Goal: Task Accomplishment & Management: Use online tool/utility

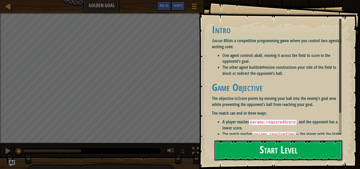
click at [228, 140] on button "Start Level" at bounding box center [278, 150] width 128 height 21
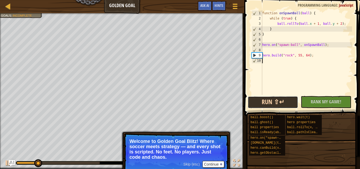
click at [276, 100] on button "Run ⇧↵" at bounding box center [273, 102] width 50 height 12
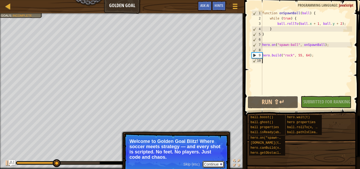
click at [212, 164] on button "Continue" at bounding box center [213, 164] width 22 height 7
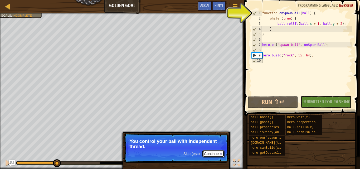
click at [210, 155] on button "Continue" at bounding box center [213, 153] width 22 height 7
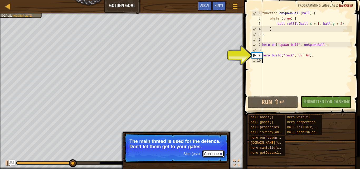
click at [210, 153] on button "Continue" at bounding box center [213, 153] width 22 height 7
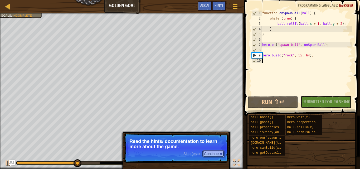
click at [210, 153] on button "Continue" at bounding box center [213, 153] width 22 height 7
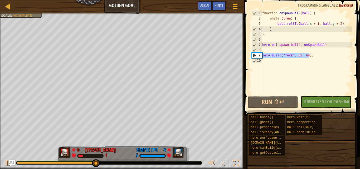
drag, startPoint x: 312, startPoint y: 55, endPoint x: 262, endPoint y: 57, distance: 50.1
click at [262, 57] on div "function onSpawnBall ( ball ) { while ( true ) { ball . rollTo ( ball . x + 1 ,…" at bounding box center [306, 58] width 91 height 95
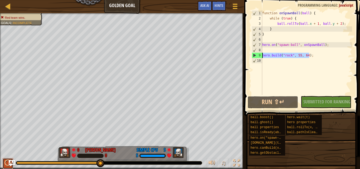
click at [7, 163] on div at bounding box center [7, 162] width 7 height 7
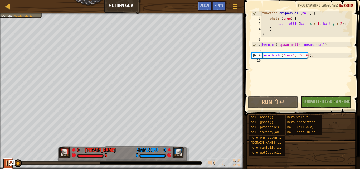
click at [5, 163] on div at bounding box center [7, 162] width 7 height 7
click at [339, 24] on div "function onSpawnBall ( ball ) { while ( true ) { ball . rollTo ( ball . x + 1 ,…" at bounding box center [306, 58] width 91 height 95
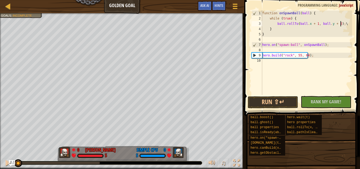
type textarea "ball.rollTo(ball.x + 1, ball.y + 2);"
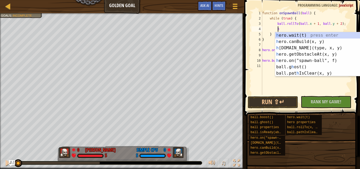
scroll to position [2, 1]
type textarea "her"
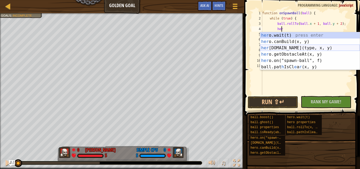
click at [304, 47] on div "her o.wait(t) press enter her o.canBuild(x, y) press enter her o.build(type, x,…" at bounding box center [310, 57] width 100 height 51
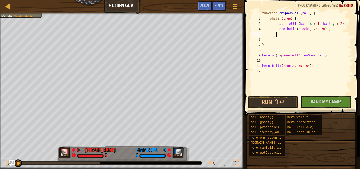
scroll to position [2, 1]
click at [303, 31] on div "function onSpawnBall ( ball ) { while ( true ) { ball . rollTo ( ball . x + 1 ,…" at bounding box center [306, 58] width 91 height 95
click at [314, 29] on div "function onSpawnBall ( ball ) { while ( true ) { ball . rollTo ( ball . x + 1 ,…" at bounding box center [306, 58] width 91 height 95
click at [312, 29] on div "function onSpawnBall ( ball ) { while ( true ) { ball . rollTo ( ball . x + 1 ,…" at bounding box center [306, 58] width 91 height 95
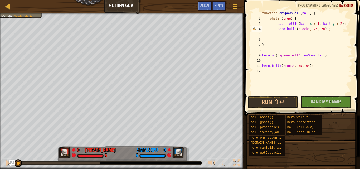
click at [320, 28] on div "function onSpawnBall ( ball ) { while ( true ) { ball . rollTo ( ball . x + 1 ,…" at bounding box center [306, 58] width 91 height 95
type textarea "hero.build("rock", 25, 85);;"
click at [321, 101] on span "Rank My Game!" at bounding box center [326, 101] width 31 height 7
click at [306, 102] on div "No New Code to Rank Rank My Game! Submitting... Submitted for Ranking Failed to…" at bounding box center [323, 102] width 50 height 12
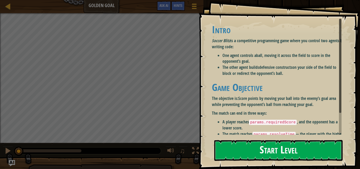
click at [301, 145] on button "Start Level" at bounding box center [278, 150] width 128 height 21
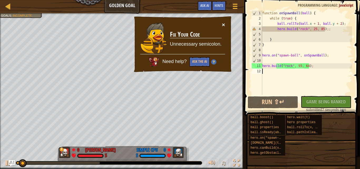
click at [223, 22] on button "×" at bounding box center [223, 25] width 3 height 6
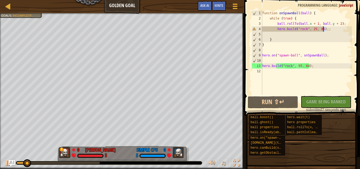
drag, startPoint x: 337, startPoint y: 30, endPoint x: 323, endPoint y: 31, distance: 13.5
click at [323, 31] on div "function onSpawnBall ( ball ) { while ( true ) { ball . rollTo ( ball . x + 1 ,…" at bounding box center [306, 58] width 91 height 95
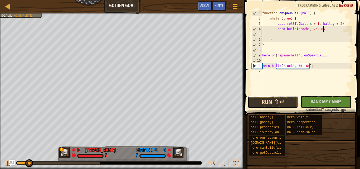
click at [274, 103] on button "Run ⇧↵" at bounding box center [273, 102] width 50 height 12
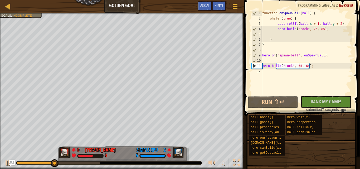
click at [298, 65] on div "function onSpawnBall ( ball ) { while ( true ) { ball . rollTo ( ball . x + 1 ,…" at bounding box center [306, 58] width 91 height 95
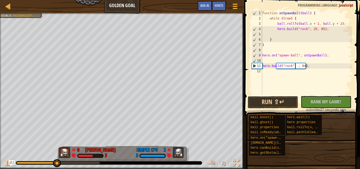
scroll to position [2, 3]
click at [306, 67] on div "function onSpawnBall ( ball ) { while ( true ) { ball . rollTo ( ball . x + 1 ,…" at bounding box center [306, 58] width 91 height 95
click at [311, 101] on span "Rank My Game!" at bounding box center [326, 101] width 31 height 7
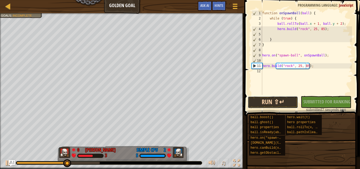
click at [292, 102] on button "Run ⇧↵" at bounding box center [273, 102] width 50 height 12
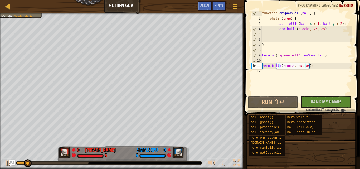
click at [312, 28] on div "function onSpawnBall ( ball ) { while ( true ) { ball . rollTo ( ball . x + 1 ,…" at bounding box center [306, 58] width 91 height 95
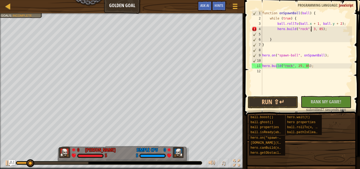
scroll to position [2, 4]
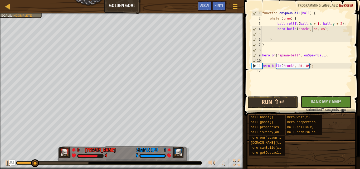
type textarea "[DOMAIN_NAME]("rock", 35, 85);"
click at [289, 102] on button "Run ⇧↵" at bounding box center [273, 102] width 50 height 12
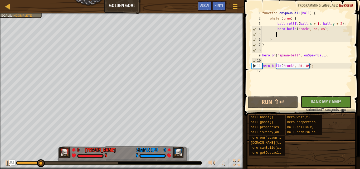
click at [282, 35] on div "function onSpawnBall ( ball ) { while ( true ) { ball . rollTo ( ball . x + 1 ,…" at bounding box center [306, 58] width 91 height 95
drag, startPoint x: 274, startPoint y: 29, endPoint x: 339, endPoint y: 33, distance: 64.9
click at [339, 33] on div "function onSpawnBall ( ball ) { while ( true ) { ball . rollTo ( ball . x + 1 ,…" at bounding box center [306, 58] width 91 height 95
click at [281, 37] on div "function onSpawnBall ( ball ) { while ( true ) { ball . rollTo ( ball . x + 1 ,…" at bounding box center [306, 58] width 91 height 95
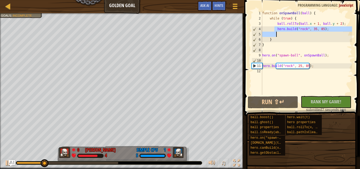
type textarea "}"
click at [280, 36] on div "function onSpawnBall ( ball ) { while ( true ) { ball . rollTo ( ball . x + 1 ,…" at bounding box center [306, 58] width 91 height 95
paste textarea "[DOMAIN_NAME]("rock", 35, 85);"
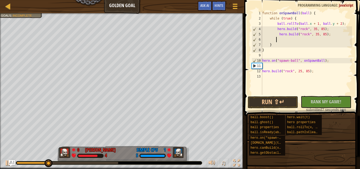
click at [314, 34] on div "function onSpawnBall ( ball ) { while ( true ) { ball . rollTo ( ball . x + 1 ,…" at bounding box center [306, 58] width 91 height 95
click at [320, 35] on div "function onSpawnBall ( ball ) { while ( true ) { ball . rollTo ( ball . x + 1 ,…" at bounding box center [306, 58] width 91 height 95
click at [314, 35] on div "function onSpawnBall ( ball ) { while ( true ) { ball . rollTo ( ball . x + 1 ,…" at bounding box center [306, 58] width 91 height 95
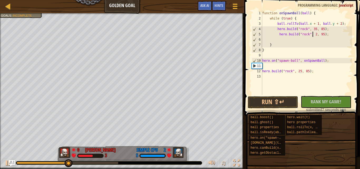
type textarea "[DOMAIN_NAME]("rock", 25, 95);"
drag, startPoint x: 276, startPoint y: 35, endPoint x: 334, endPoint y: 35, distance: 57.7
click at [334, 35] on div "function onSpawnBall ( ball ) { while ( true ) { ball . rollTo ( ball . x + 1 ,…" at bounding box center [306, 58] width 91 height 95
click at [278, 40] on div "function onSpawnBall ( ball ) { while ( true ) { ball . rollTo ( ball . x + 1 ,…" at bounding box center [306, 58] width 91 height 95
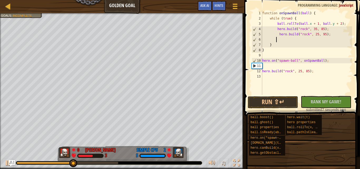
scroll to position [2, 1]
paste textarea "[DOMAIN_NAME]("rock", 25, 95);"
click at [313, 40] on div "function onSpawnBall ( ball ) { while ( true ) { ball . rollTo ( ball . x + 1 ,…" at bounding box center [306, 58] width 91 height 95
click at [320, 39] on div "function onSpawnBall ( ball ) { while ( true ) { ball . rollTo ( ball . x + 1 ,…" at bounding box center [306, 58] width 91 height 95
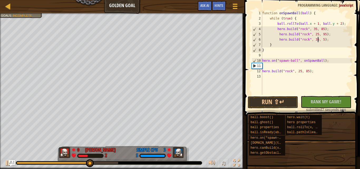
scroll to position [2, 5]
click at [286, 43] on div "function onSpawnBall ( ball ) { while ( true ) { ball . rollTo ( ball . x + 1 ,…" at bounding box center [306, 58] width 91 height 95
click at [326, 38] on div "function onSpawnBall ( ball ) { while ( true ) { ball . rollTo ( ball . x + 1 ,…" at bounding box center [306, 58] width 91 height 95
type textarea "[DOMAIN_NAME]("rock", 35, 75);"
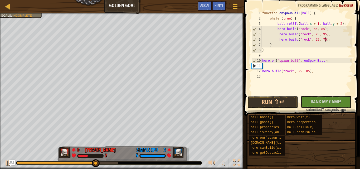
click at [329, 41] on div "function onSpawnBall ( ball ) { while ( true ) { ball . rollTo ( ball . x + 1 ,…" at bounding box center [306, 58] width 91 height 95
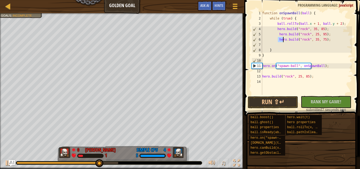
click at [281, 42] on div "function onSpawnBall ( ball ) { while ( true ) { ball . rollTo ( ball . x + 1 ,…" at bounding box center [306, 58] width 91 height 95
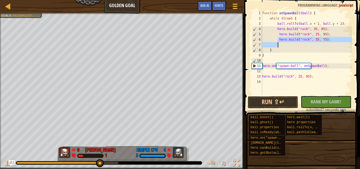
type textarea "[DOMAIN_NAME]("rock", 35, 75);"
click at [281, 44] on div "function onSpawnBall ( ball ) { while ( true ) { ball . rollTo ( ball . x + 1 ,…" at bounding box center [306, 53] width 91 height 84
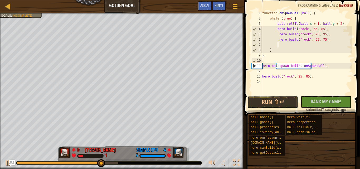
paste textarea "[DOMAIN_NAME]("rock", 25, 95);"
click at [267, 99] on button "Run ⇧↵" at bounding box center [273, 102] width 50 height 12
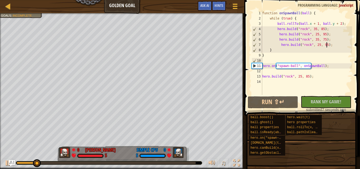
click at [307, 45] on div "function onSpawnBall ( ball ) { while ( true ) { ball . rollTo ( ball . x + 1 ,…" at bounding box center [306, 58] width 91 height 95
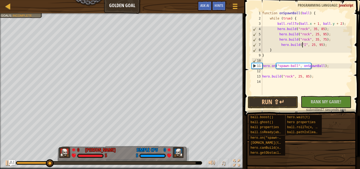
scroll to position [2, 4]
click at [275, 102] on button "Run ⇧↵" at bounding box center [273, 102] width 50 height 12
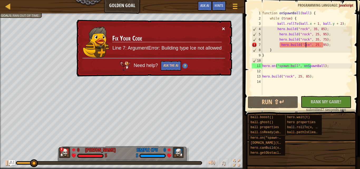
click at [225, 28] on button "×" at bounding box center [223, 29] width 3 height 6
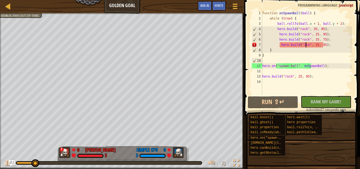
click at [306, 44] on div "function onSpawnBall ( ball ) { while ( true ) { ball . rollTo ( ball . x + 1 ,…" at bounding box center [306, 58] width 91 height 95
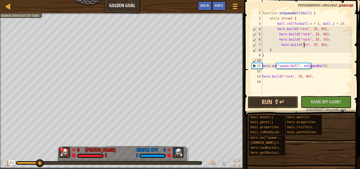
type textarea "[DOMAIN_NAME]("rock", 25, 95);"
click at [331, 45] on div "function onSpawnBall ( ball ) { while ( true ) { ball . rollTo ( ball . x + 1 ,…" at bounding box center [306, 58] width 91 height 95
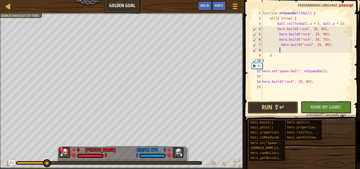
paste textarea "[DOMAIN_NAME]("rock", 25, 95);"
click at [325, 52] on div "function onSpawnBall ( ball ) { while ( true ) { ball . rollTo ( ball . x + 1 ,…" at bounding box center [306, 61] width 91 height 100
click at [315, 51] on div "function onSpawnBall ( ball ) { while ( true ) { ball . rollTo ( ball . x + 1 ,…" at bounding box center [306, 61] width 91 height 100
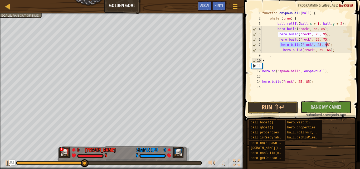
drag, startPoint x: 280, startPoint y: 45, endPoint x: 330, endPoint y: 43, distance: 49.1
click at [330, 43] on div "function onSpawnBall ( ball ) { while ( true ) { ball . rollTo ( ball . x + 1 ,…" at bounding box center [306, 61] width 91 height 100
type textarea "[DOMAIN_NAME]("rock", 25, 95);"
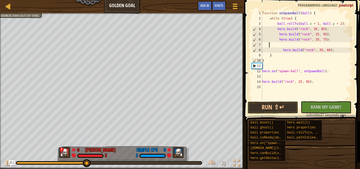
scroll to position [2, 0]
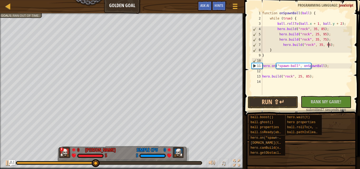
click at [331, 46] on div "function onSpawnBall ( ball ) { while ( true ) { ball . rollTo ( ball . x + 1 ,…" at bounding box center [306, 58] width 91 height 95
type textarea "[DOMAIN_NAME]("rock", 35, 66);"
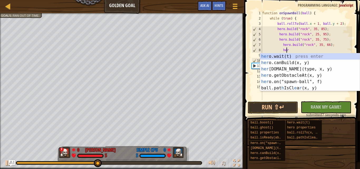
scroll to position [2, 2]
type textarea "h"
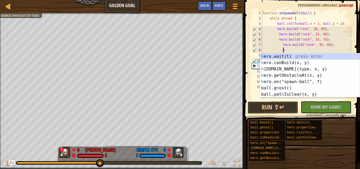
scroll to position [2, 1]
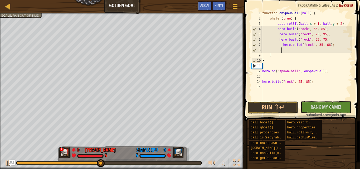
paste textarea "[DOMAIN_NAME]("rock", 25, 95);"
click at [318, 50] on div "function onSpawnBall ( ball ) { while ( true ) { ball . rollTo ( ball . x + 1 ,…" at bounding box center [306, 61] width 91 height 100
click at [325, 50] on div "function onSpawnBall ( ball ) { while ( true ) { ball . rollTo ( ball . x + 1 ,…" at bounding box center [306, 61] width 91 height 100
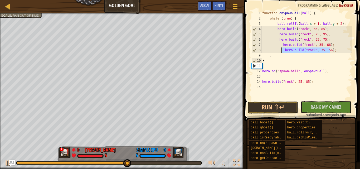
drag, startPoint x: 334, startPoint y: 49, endPoint x: 281, endPoint y: 52, distance: 53.3
click at [281, 52] on div "function onSpawnBall ( ball ) { while ( true ) { ball . rollTo ( ball . x + 1 ,…" at bounding box center [306, 61] width 91 height 100
click at [298, 57] on div "function onSpawnBall ( ball ) { while ( true ) { ball . rollTo ( ball . x + 1 ,…" at bounding box center [306, 61] width 91 height 100
click at [283, 110] on button "Run ⇧↵" at bounding box center [273, 107] width 50 height 12
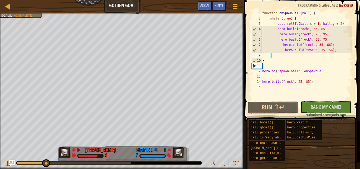
click at [331, 50] on div "function onSpawnBall ( ball ) { while ( true ) { ball . rollTo ( ball . x + 1 ,…" at bounding box center [306, 61] width 91 height 100
type textarea "[DOMAIN_NAME]("rock", 35, 56);"
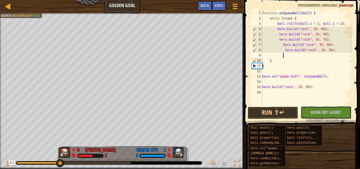
scroll to position [2, 2]
click at [298, 56] on div "function onSpawnBall ( ball ) { while ( true ) { ball . rollTo ( ball . x + 1 ,…" at bounding box center [306, 63] width 91 height 105
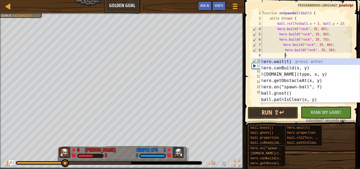
type textarea "h"
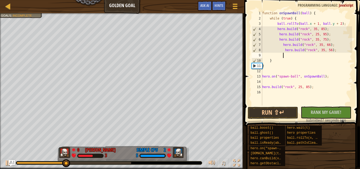
paste textarea "[DOMAIN_NAME]("rock", 35, 56);"
click at [327, 54] on div "function onSpawnBall ( ball ) { while ( true ) { ball . rollTo ( ball . x + 1 ,…" at bounding box center [306, 63] width 91 height 105
drag, startPoint x: 336, startPoint y: 56, endPoint x: 284, endPoint y: 57, distance: 51.4
click at [284, 57] on div "function onSpawnBall ( ball ) { while ( true ) { ball . rollTo ( ball . x + 1 ,…" at bounding box center [306, 63] width 91 height 105
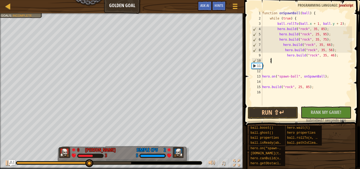
click at [285, 60] on div "function onSpawnBall ( ball ) { while ( true ) { ball . rollTo ( ball . x + 1 ,…" at bounding box center [306, 63] width 91 height 105
click at [336, 56] on div "function onSpawnBall ( ball ) { while ( true ) { ball . rollTo ( ball . x + 1 ,…" at bounding box center [306, 63] width 91 height 105
type textarea "[DOMAIN_NAME]("rock", 35, 46);"
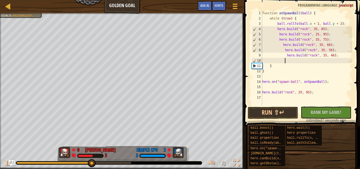
paste textarea "[DOMAIN_NAME]("rock", 35, 46);"
click at [320, 61] on div "function onSpawnBall ( ball ) { while ( true ) { ball . rollTo ( ball . x + 1 ,…" at bounding box center [306, 63] width 91 height 105
click at [329, 61] on div "function onSpawnBall ( ball ) { while ( true ) { ball . rollTo ( ball . x + 1 ,…" at bounding box center [306, 63] width 91 height 105
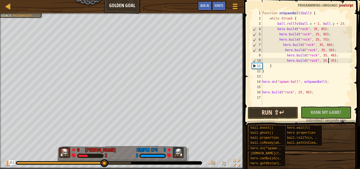
type textarea "[DOMAIN_NAME]("rock", 25, 35);"
click at [274, 109] on button "Run ⇧↵" at bounding box center [273, 113] width 50 height 12
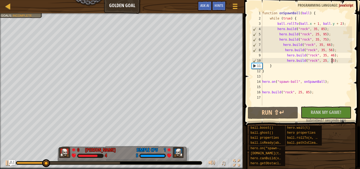
click at [337, 60] on div "function onSpawnBall ( ball ) { while ( true ) { ball . rollTo ( ball . x + 1 ,…" at bounding box center [306, 63] width 91 height 105
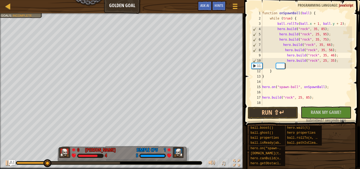
paste textarea "[DOMAIN_NAME]("rock", 35, 46);"
click at [328, 64] on div "function onSpawnBall ( ball ) { while ( true ) { ball . rollTo ( ball . x + 1 ,…" at bounding box center [306, 63] width 91 height 105
click at [326, 65] on div "function onSpawnBall ( ball ) { while ( true ) { ball . rollTo ( ball . x + 1 ,…" at bounding box center [306, 63] width 91 height 105
type textarea "[DOMAIN_NAME]("rock", 35, 36);"
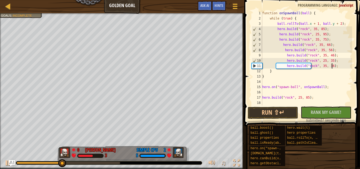
click at [333, 66] on div "function onSpawnBall ( ball ) { while ( true ) { ball . rollTo ( ball . x + 1 ,…" at bounding box center [306, 63] width 91 height 105
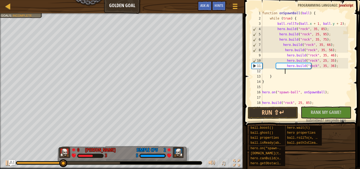
scroll to position [2, 2]
paste textarea "[DOMAIN_NAME]("rock", 35, 46);"
click at [327, 72] on div "function onSpawnBall ( ball ) { while ( true ) { ball . rollTo ( ball . x + 1 ,…" at bounding box center [304, 63] width 87 height 105
click at [307, 23] on div "function onSpawnBall ( ball ) { while ( true ) { ball . rollTo ( ball . x + 1 ,…" at bounding box center [304, 63] width 87 height 105
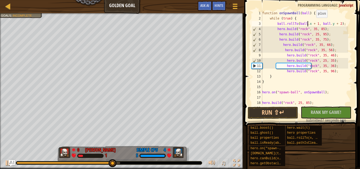
click at [314, 23] on div "function onSpawnBall ( ball ) { while ( true ) { ball . rollTo ( ball . x + 1 ,…" at bounding box center [304, 63] width 87 height 105
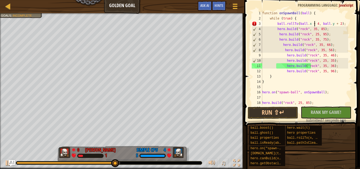
scroll to position [2, 4]
click at [336, 23] on div "function onSpawnBall ( ball ) { while ( true ) { ball . rollTo ( ball . x + 4 ,…" at bounding box center [304, 63] width 87 height 105
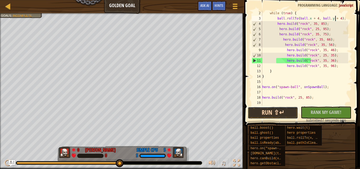
click at [273, 111] on button "Run ⇧↵" at bounding box center [273, 113] width 50 height 12
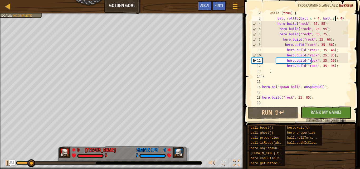
click at [274, 72] on div "while ( true ) { ball . rollTo ( ball . x + 4 , ball . y + 4 ) ; hero . build (…" at bounding box center [304, 63] width 87 height 105
type textarea "}"
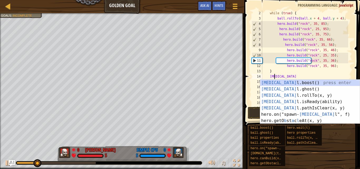
scroll to position [2, 1]
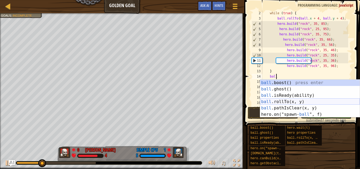
click at [267, 102] on div "ball .boost() press enter ball .ghost() press enter ball .isReady(ability) pres…" at bounding box center [310, 105] width 100 height 51
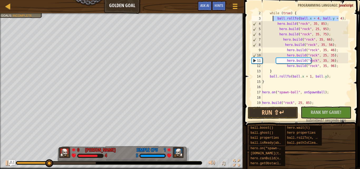
drag, startPoint x: 342, startPoint y: 18, endPoint x: 273, endPoint y: 21, distance: 68.3
click at [273, 21] on div "while ( true ) { ball . rollTo ( ball . x + 4 , ball . y + 4 ) ; hero . build (…" at bounding box center [304, 63] width 87 height 105
type textarea "ball.rollTo(ball.x + 4, ball.y + 4);"
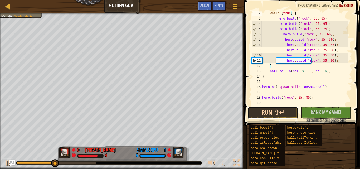
click at [277, 113] on button "Run ⇧↵" at bounding box center [273, 113] width 50 height 12
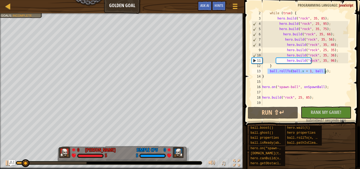
type textarea "ball.rollTo(ball.x + 1, ball.y);"
drag, startPoint x: 268, startPoint y: 72, endPoint x: 328, endPoint y: 72, distance: 60.6
click at [328, 72] on div "while ( true ) { hero . build ( "rock" , 35 , 85 ) ; hero . build ( "rock" , 25…" at bounding box center [304, 63] width 87 height 105
click at [312, 79] on div "while ( true ) { hero . build ( "rock" , 35 , 85 ) ; hero . build ( "rock" , 25…" at bounding box center [304, 63] width 87 height 105
paste textarea "ball.rollTo(ball.x + 1, ball.y);"
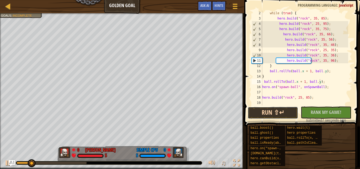
click at [279, 113] on button "Run ⇧↵" at bounding box center [273, 113] width 50 height 12
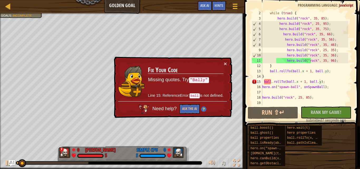
click at [223, 62] on td "Fix Your Code Missing quotes. Try "Bally" Line 15: ReferenceError: ball is not …" at bounding box center [186, 81] width 76 height 40
click at [226, 63] on button "×" at bounding box center [225, 64] width 3 height 6
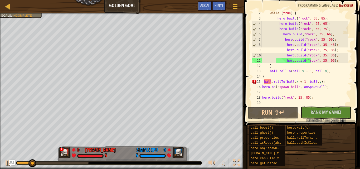
click at [271, 83] on div "while ( true ) { hero . build ( "rock" , 35 , 85 ) ; hero . build ( "rock" , 25…" at bounding box center [304, 63] width 87 height 105
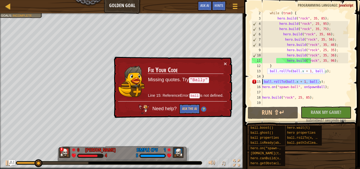
drag, startPoint x: 322, startPoint y: 81, endPoint x: 256, endPoint y: 82, distance: 65.4
click at [256, 82] on div "ball.rollTo(ball.x + 1, ball.y); 2 3 4 5 6 7 8 9 10 11 12 13 14 15 16 17 18 19 …" at bounding box center [301, 58] width 101 height 95
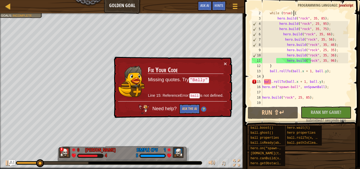
click at [296, 12] on div "while ( true ) { hero . build ( "rock" , 35 , 85 ) ; hero . build ( "rock" , 25…" at bounding box center [304, 63] width 87 height 105
type textarea "while (true) {"
click at [268, 14] on div "while ( true ) { hero . build ( "rock" , 35 , 85 ) ; hero . build ( "rock" , 25…" at bounding box center [304, 63] width 87 height 105
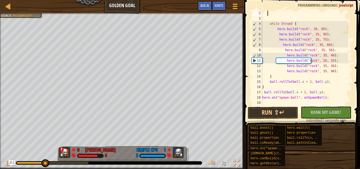
click at [268, 14] on div "while ( true ) { hero . build ( "rock" , 35 , 85 ) ; hero . build ( "rock" , 25…" at bounding box center [304, 63] width 87 height 105
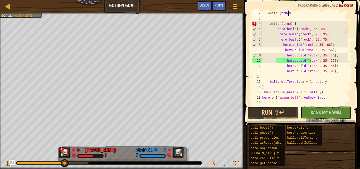
scroll to position [2, 2]
type textarea "while (true) {"
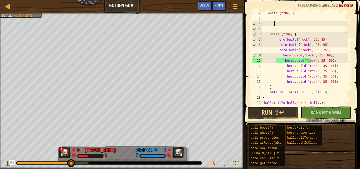
type textarea "}"
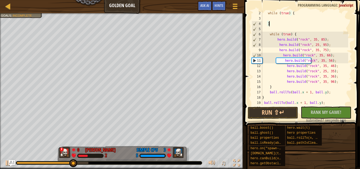
click at [283, 18] on div "while ( true ) { } while ( true ) { hero . build ( "rock" , 35 , 85 ) ; hero . …" at bounding box center [304, 63] width 87 height 105
paste textarea "ball.rollTo(ball.x + 1, ball.y);"
type textarea "ball.rollTo(ball.x + 1, ball.y);"
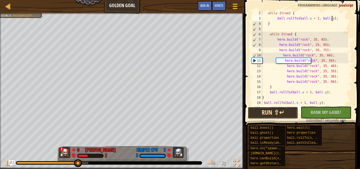
click at [287, 115] on button "Run ⇧↵" at bounding box center [273, 113] width 50 height 12
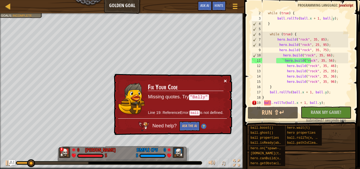
click at [224, 81] on button "×" at bounding box center [225, 81] width 3 height 6
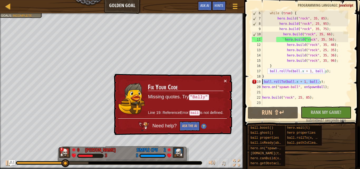
scroll to position [2, 0]
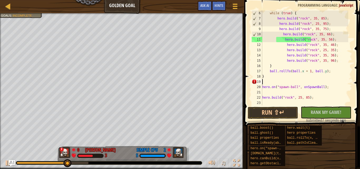
drag, startPoint x: 328, startPoint y: 100, endPoint x: 260, endPoint y: 83, distance: 70.1
click at [260, 83] on div "6 7 8 9 10 11 12 13 14 15 16 17 18 19 20 21 22 23 while ( true ) { hero . build…" at bounding box center [301, 58] width 101 height 95
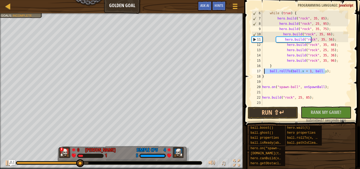
drag, startPoint x: 328, startPoint y: 74, endPoint x: 264, endPoint y: 73, distance: 63.5
click at [264, 73] on div "while ( true ) { hero . build ( "rock" , 35 , 85 ) ; hero . build ( "rock" , 25…" at bounding box center [304, 63] width 87 height 105
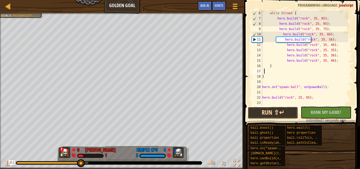
click at [277, 107] on button "Run ⇧↵" at bounding box center [273, 113] width 50 height 12
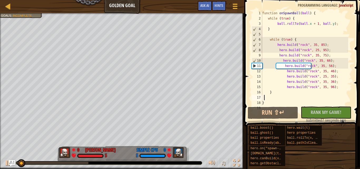
scroll to position [0, 0]
click at [329, 23] on div "function onSpawnBall ( ball ) { while ( true ) { ball . rollTo ( ball . x + 1 ,…" at bounding box center [304, 63] width 87 height 105
click at [314, 24] on div "function onSpawnBall ( ball ) { while ( true ) { ball . rollTo ( ball . x + 1 ,…" at bounding box center [304, 63] width 87 height 105
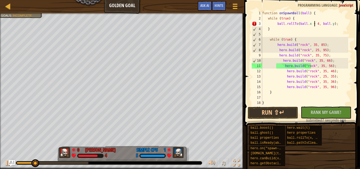
scroll to position [2, 4]
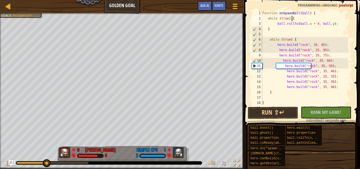
click at [297, 20] on div "function onSpawnBall ( ball ) { while ( true ) { ball . rollTo ( ball . x + 4 ,…" at bounding box center [304, 63] width 87 height 105
type textarea "while (true) {"
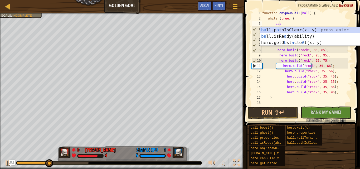
scroll to position [2, 1]
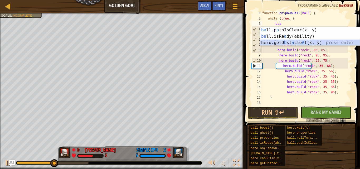
click at [297, 41] on div "ba ll.p a thIsClear(x, y) press enter ba ll.isRe a dy(ability) press enter hero…" at bounding box center [310, 43] width 100 height 32
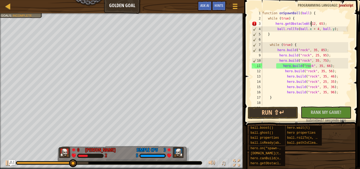
scroll to position [2, 4]
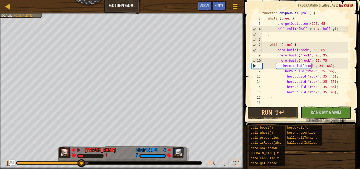
click at [319, 24] on div "function onSpawnBall ( ball ) { while ( true ) { hero . getObstacleAt ( 125 , 6…" at bounding box center [304, 63] width 87 height 105
click at [318, 23] on div "function onSpawnBall ( ball ) { while ( true ) { hero . getObstacleAt ( 125 , 6…" at bounding box center [304, 63] width 87 height 105
click at [286, 112] on button "Run ⇧↵" at bounding box center [273, 113] width 50 height 12
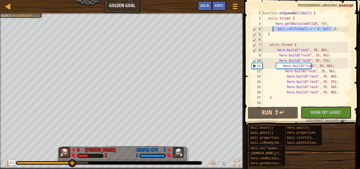
drag, startPoint x: 334, startPoint y: 29, endPoint x: 272, endPoint y: 29, distance: 61.4
click at [272, 29] on div "function onSpawnBall ( ball ) { while ( true ) { hero . getObstacleAt ( 125 , 7…" at bounding box center [304, 63] width 87 height 105
type textarea "ball.rollTo(ball.x + 4, ball.y);"
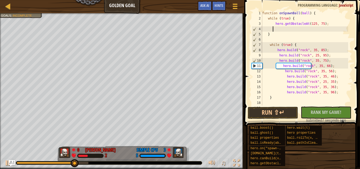
scroll to position [2, 1]
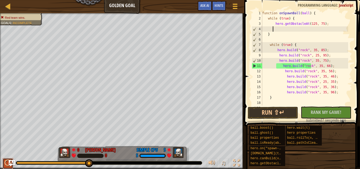
click at [7, 161] on div at bounding box center [7, 162] width 7 height 7
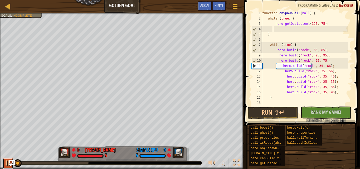
click at [5, 161] on div at bounding box center [7, 162] width 7 height 7
click at [326, 23] on div "function onSpawnBall ( ball ) { while ( true ) { hero . getObstacleAt ( 125 , 7…" at bounding box center [304, 63] width 87 height 105
type textarea "hero.getObstacleAt(125, 75);"
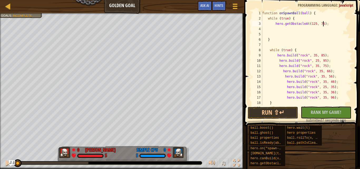
click at [326, 23] on div "function onSpawnBall ( ball ) { while ( true ) { hero . getObstacleAt ( 125 , 7…" at bounding box center [304, 63] width 87 height 105
click at [310, 19] on div "function onSpawnBall ( ball ) { while ( true ) { hero . getObstacleAt ( 125 , 7…" at bounding box center [304, 63] width 87 height 105
type textarea "while (true) {"
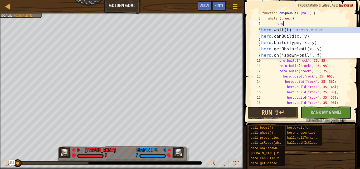
scroll to position [2, 2]
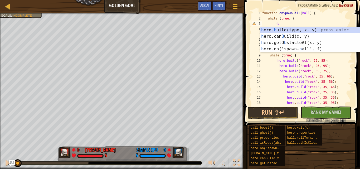
type textarea "h"
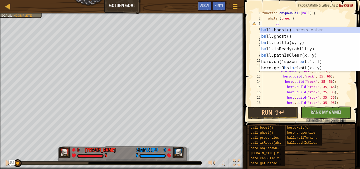
scroll to position [2, 1]
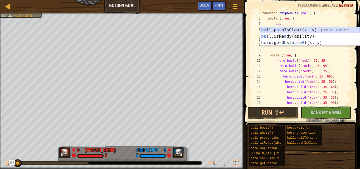
click at [299, 30] on div "ba ll.p a thIsClear(x, y) press enter ba ll.isRe a dy(ability) press enter hero…" at bounding box center [310, 43] width 100 height 32
type textarea "ball.pathIsClear(140, 64);"
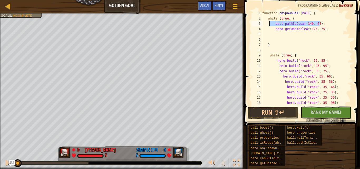
drag, startPoint x: 329, startPoint y: 25, endPoint x: 269, endPoint y: 21, distance: 60.5
click at [269, 21] on div "function onSpawnBall ( ball ) { while ( true ) { ball . pathIsClear ( 140 , 64 …" at bounding box center [304, 63] width 87 height 105
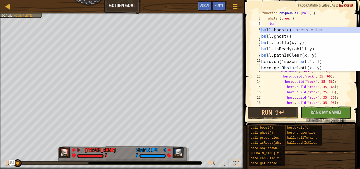
scroll to position [2, 1]
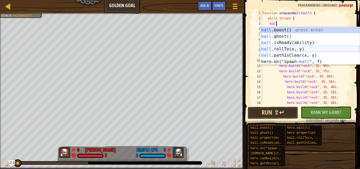
click at [281, 48] on div "ball .boost() press enter ball .ghost() press enter ball .isReady(ability) pres…" at bounding box center [310, 52] width 100 height 51
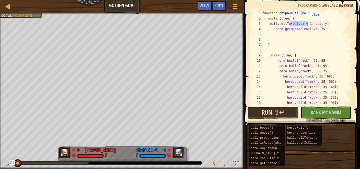
click at [307, 24] on div "function onSpawnBall ( ball ) { while ( true ) { ball . rollTo ( ball . x + 1 ,…" at bounding box center [304, 58] width 87 height 95
click at [322, 23] on div "function onSpawnBall ( ball ) { while ( true ) { ball . rollTo ( ball . x + 1 ,…" at bounding box center [304, 63] width 87 height 105
click at [276, 113] on button "Run ⇧↵" at bounding box center [273, 113] width 50 height 12
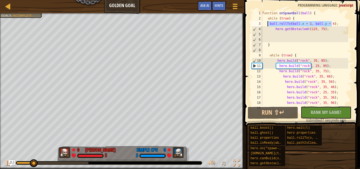
drag, startPoint x: 333, startPoint y: 24, endPoint x: 268, endPoint y: 26, distance: 65.1
click at [268, 26] on div "function onSpawnBall ( ball ) { while ( true ) { ball . rollTo ( ball . x + 1 ,…" at bounding box center [304, 63] width 87 height 105
click at [313, 14] on div "function onSpawnBall ( ball ) { while ( true ) { ball . rollTo ( ball . x + 1 ,…" at bounding box center [304, 63] width 87 height 105
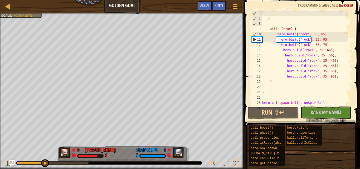
scroll to position [0, 0]
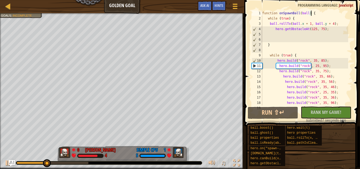
paste textarea "ball.rollTo(ball.x + 1, ball.y + 4);"
type textarea "function onSpawnBall(ball) { ball.rollTo(ball.x + 1, ball.y + 4);"
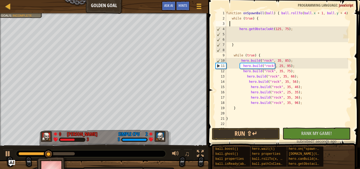
drag, startPoint x: 298, startPoint y: 23, endPoint x: 230, endPoint y: 25, distance: 68.0
click at [230, 25] on div "function onSpawnBall ( ball ) { ball . rollTo ( ball . x + 1 , ball . y + 4 ) ;…" at bounding box center [286, 74] width 123 height 127
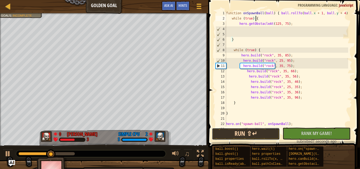
click at [263, 130] on button "Run ⇧↵" at bounding box center [246, 134] width 68 height 12
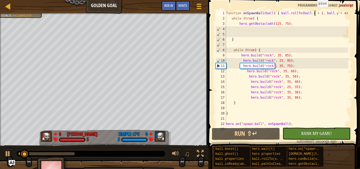
click at [314, 13] on div "function onSpawnBall ( ball ) { ball . rollTo ( ball . x + 1 , ball . y + 4 ) ;…" at bounding box center [286, 74] width 123 height 127
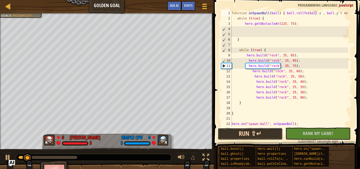
click at [255, 136] on button "Run ⇧↵" at bounding box center [250, 134] width 65 height 12
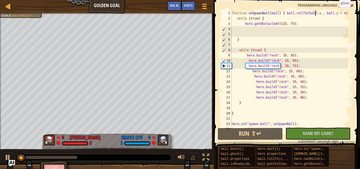
click at [336, 13] on div "function onSpawnBall ( ball ) { ball . rollTo ( ball . x , ball . y + 4 ) ; whi…" at bounding box center [290, 74] width 118 height 127
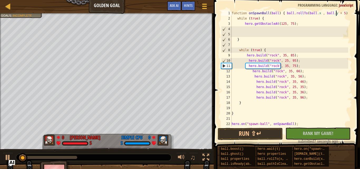
scroll to position [2, 9]
click at [266, 133] on button "Run ⇧↵" at bounding box center [250, 134] width 65 height 12
type textarea "function onSpawnBall(ball) { ball.rollTo(ball.x , ball.y + 7);"
click at [255, 133] on button "Run ⇧↵" at bounding box center [250, 134] width 65 height 12
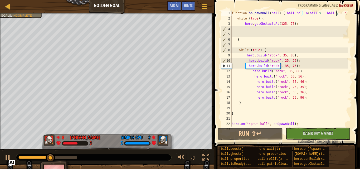
click at [257, 33] on div "function onSpawnBall ( ball ) { ball . rollTo ( ball . x , ball . y + 7 ) ; whi…" at bounding box center [290, 74] width 118 height 127
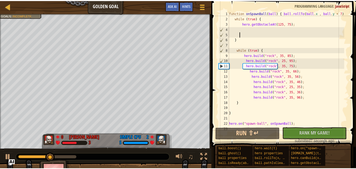
scroll to position [2, 1]
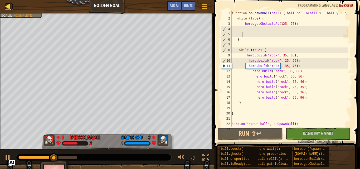
click at [10, 3] on div at bounding box center [8, 6] width 7 height 7
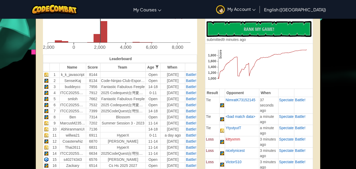
scroll to position [132, 0]
